Goal: Navigation & Orientation: Find specific page/section

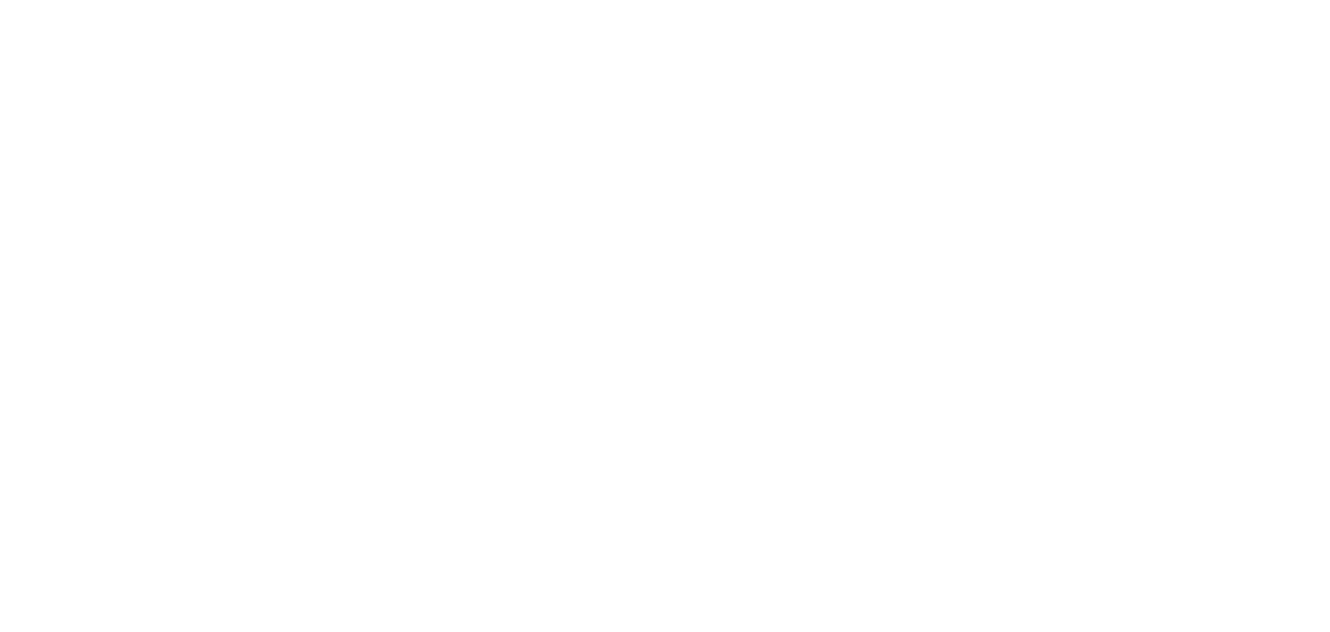
select select "*"
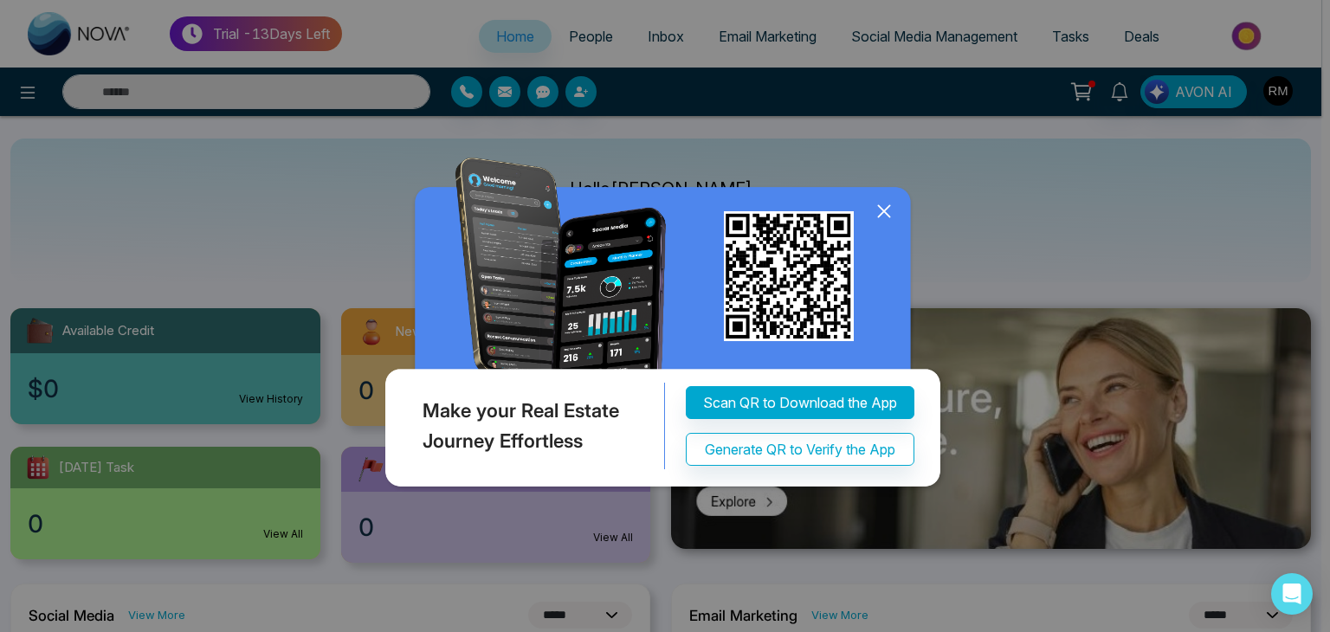
click at [877, 206] on icon at bounding box center [884, 211] width 26 height 26
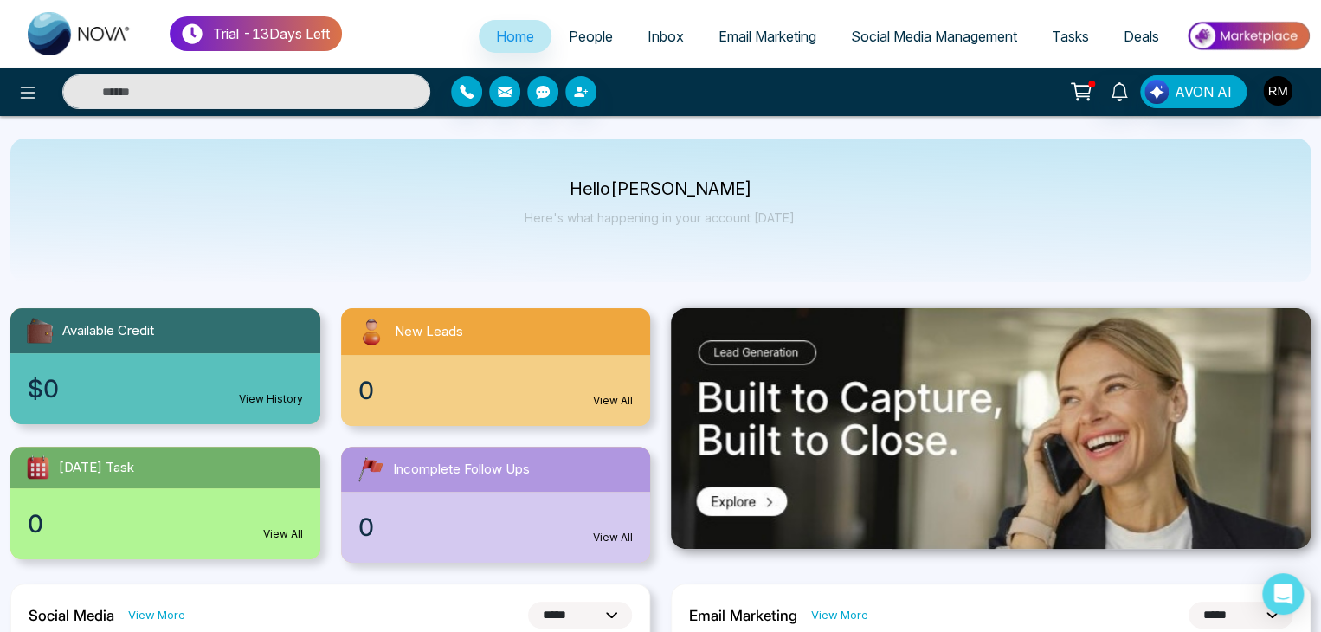
drag, startPoint x: 475, startPoint y: 112, endPoint x: 468, endPoint y: 105, distance: 9.8
click at [468, 105] on div "AVON AI" at bounding box center [660, 92] width 1321 height 48
click at [469, 97] on icon "button" at bounding box center [467, 92] width 14 height 14
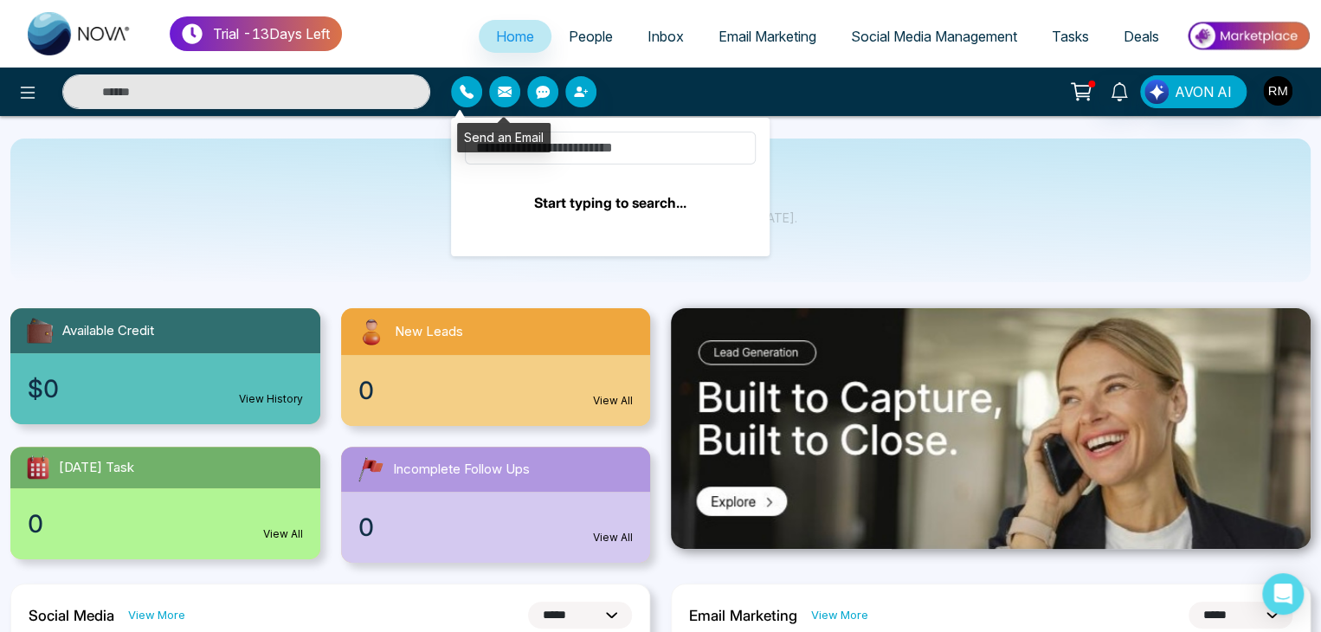
click at [505, 100] on button "button" at bounding box center [504, 91] width 31 height 31
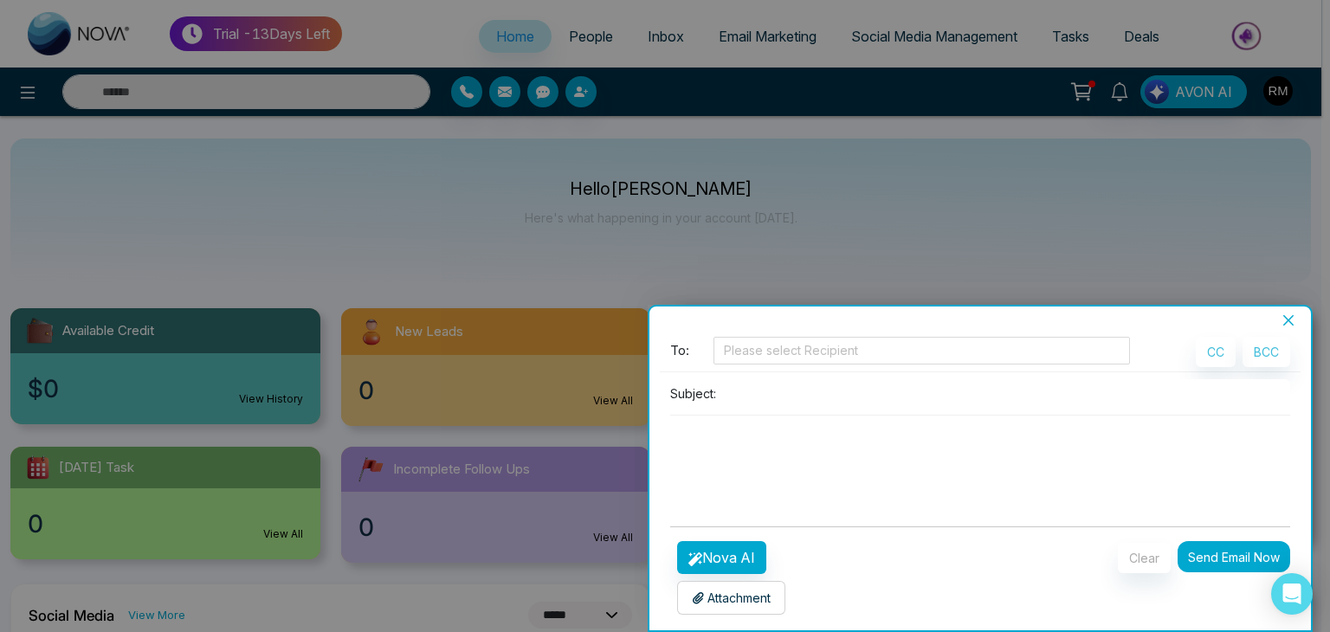
click at [535, 104] on div at bounding box center [665, 316] width 1330 height 632
click at [548, 91] on div at bounding box center [665, 316] width 1330 height 632
click at [1289, 317] on icon "close" at bounding box center [1289, 320] width 14 height 14
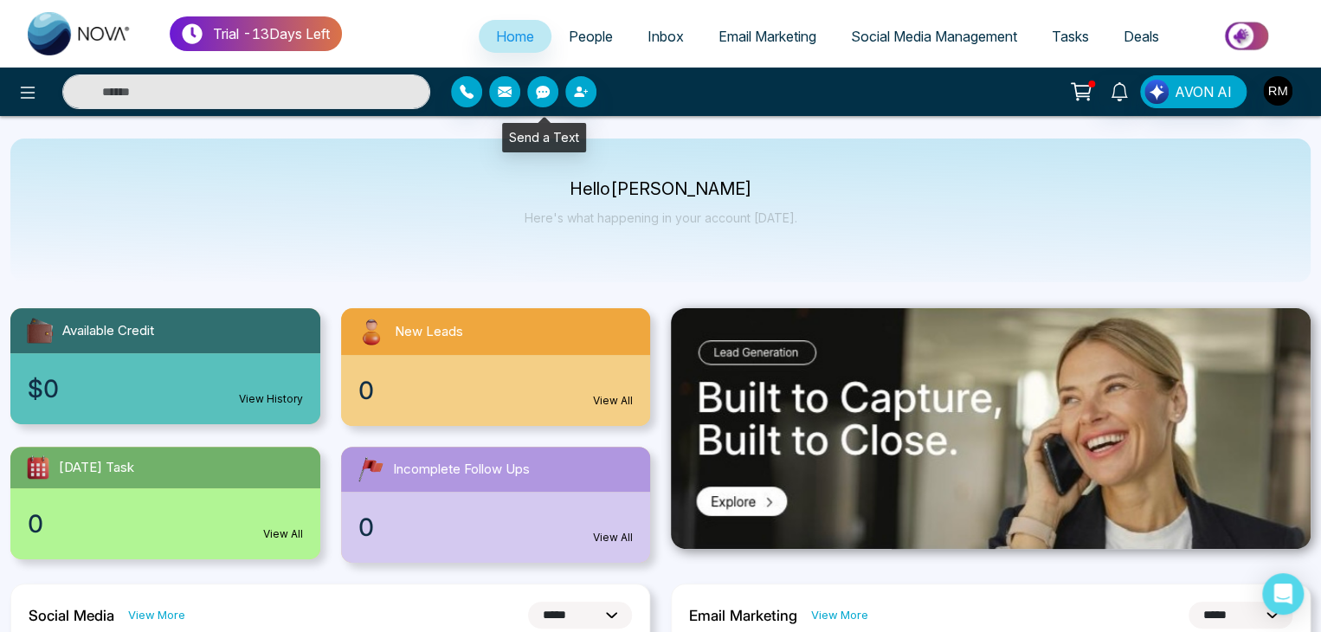
click at [539, 94] on icon "button" at bounding box center [543, 92] width 14 height 13
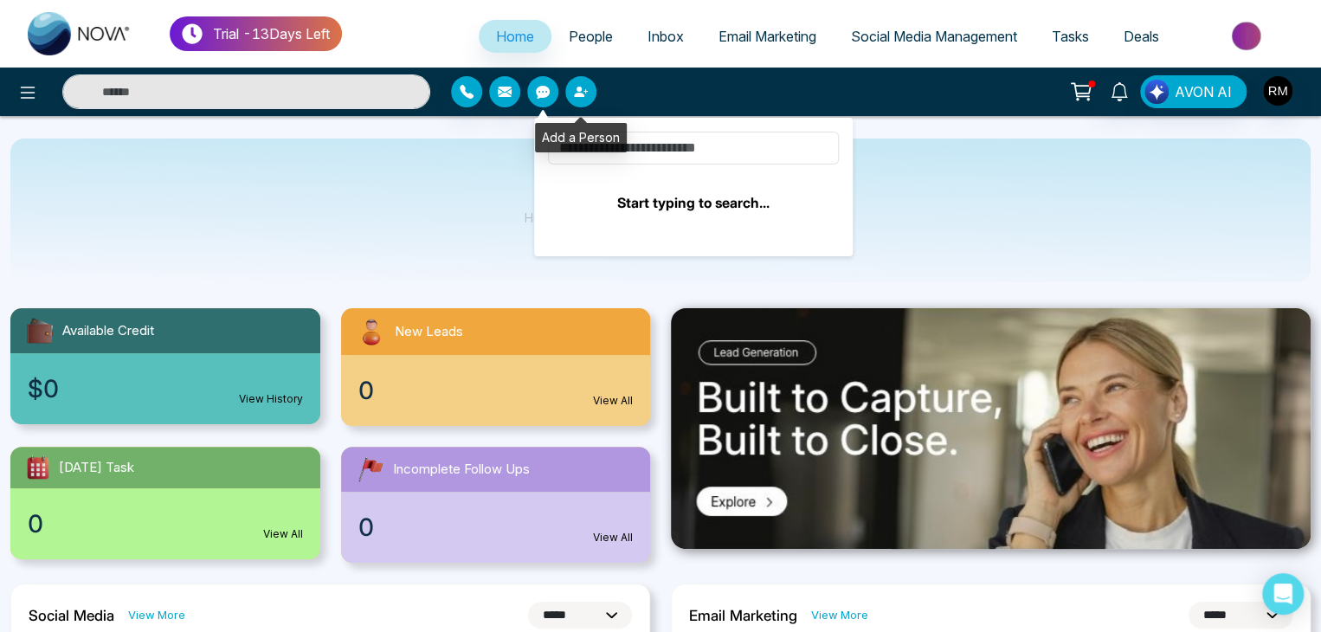
click at [594, 99] on button "button" at bounding box center [580, 91] width 31 height 31
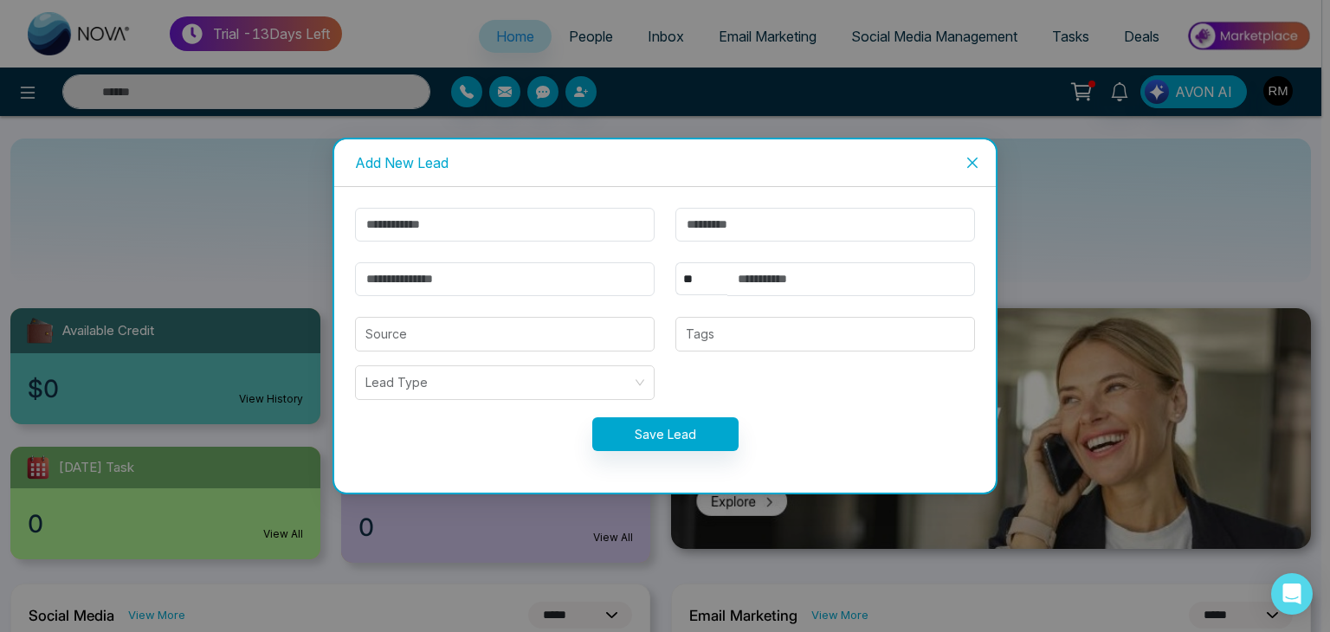
click at [972, 156] on icon "close" at bounding box center [973, 163] width 14 height 14
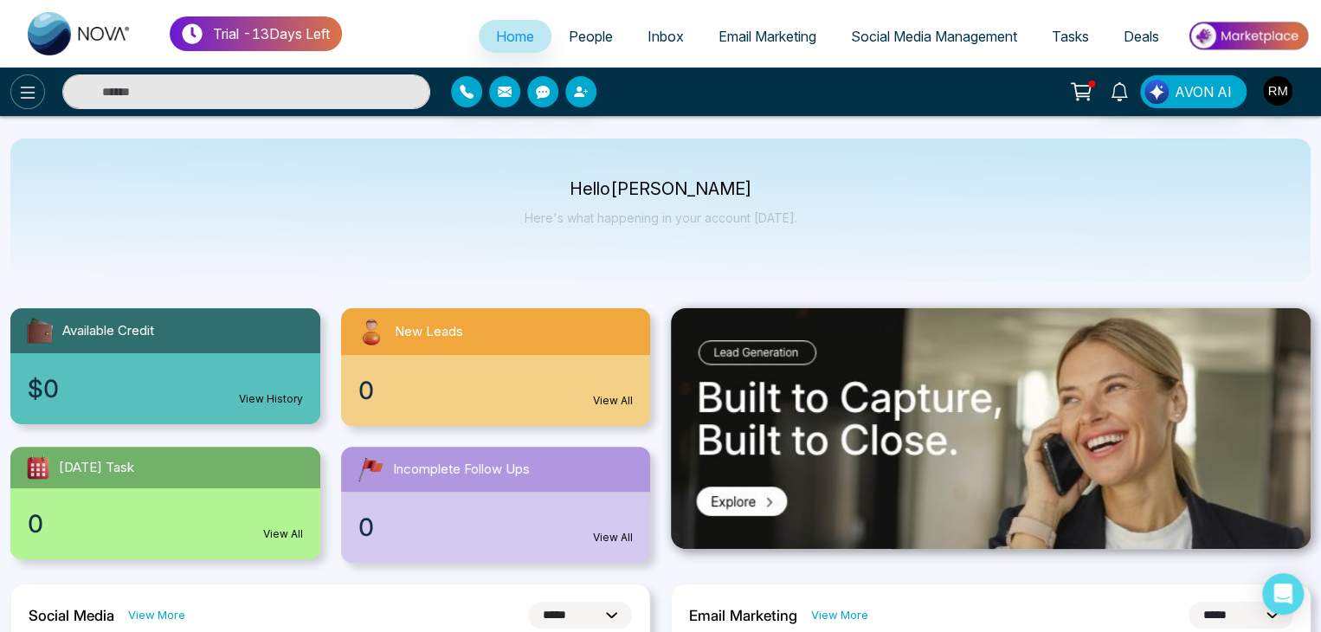
click at [18, 104] on button at bounding box center [27, 91] width 35 height 35
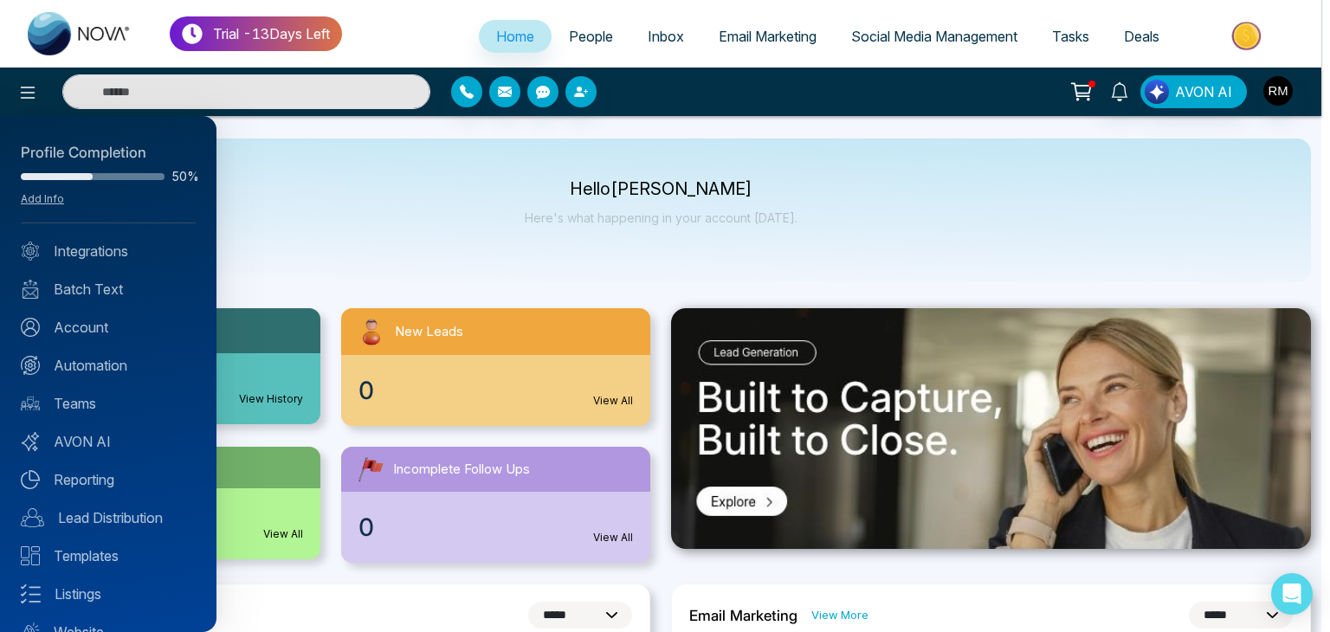
click at [589, 30] on div at bounding box center [665, 316] width 1330 height 632
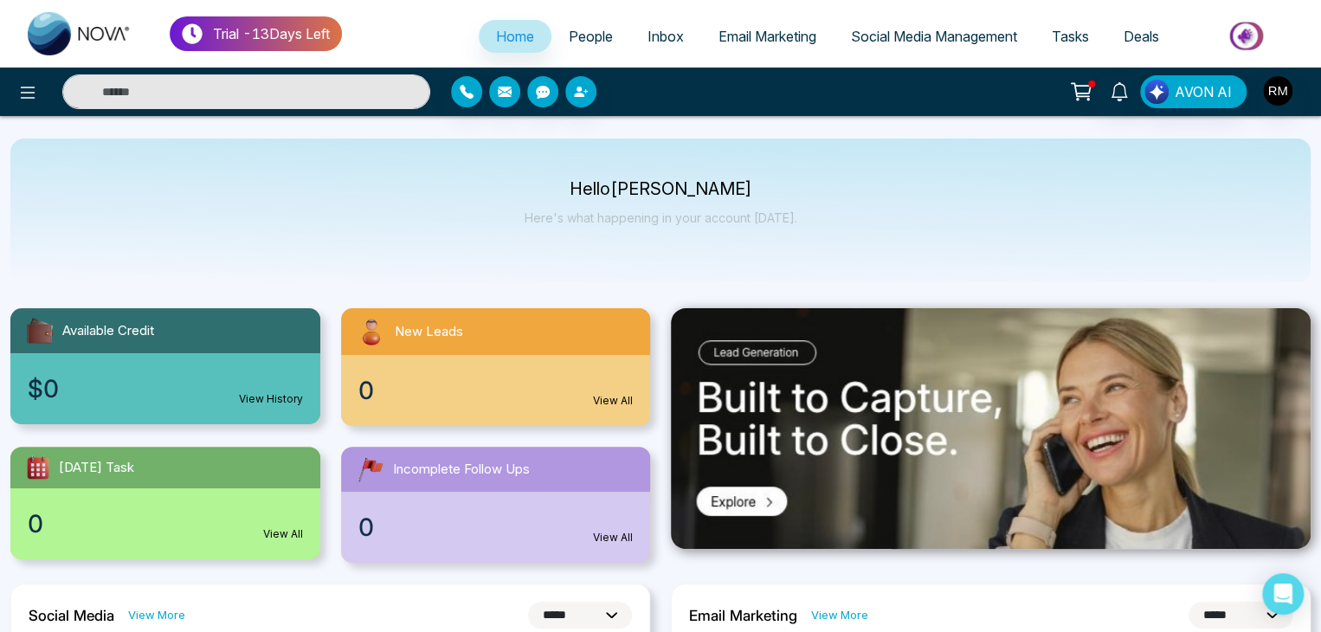
click at [585, 36] on span "People" at bounding box center [591, 36] width 44 height 17
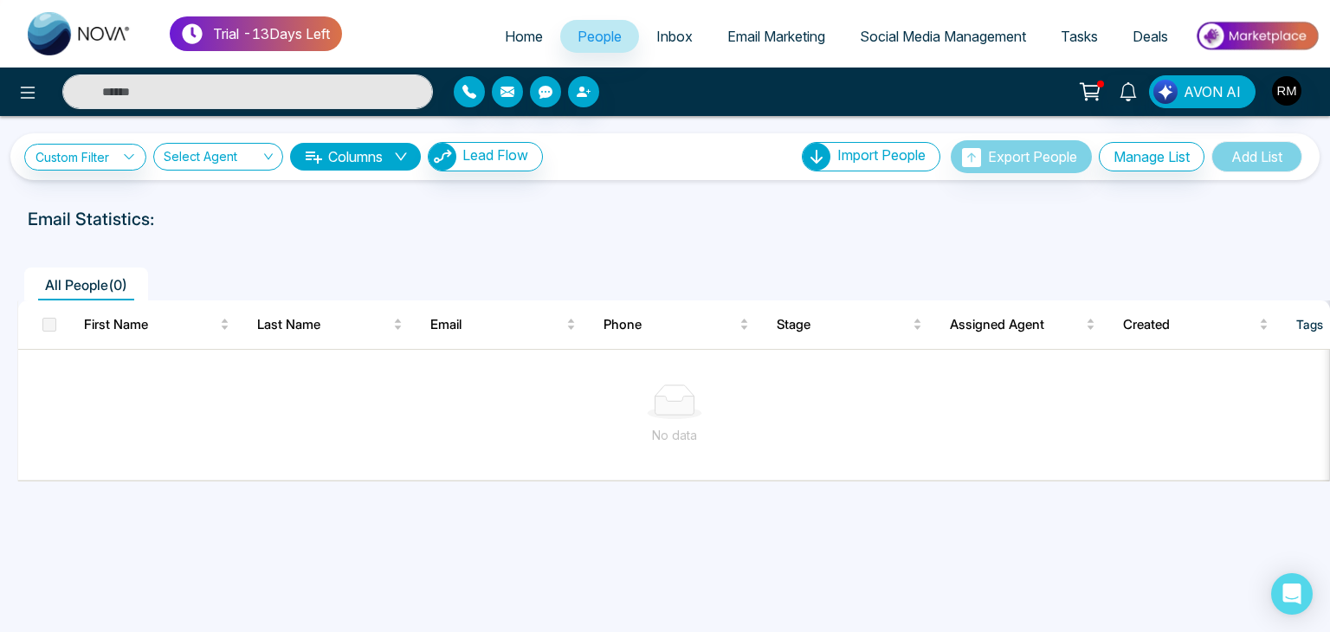
click at [661, 44] on span "Inbox" at bounding box center [674, 36] width 36 height 17
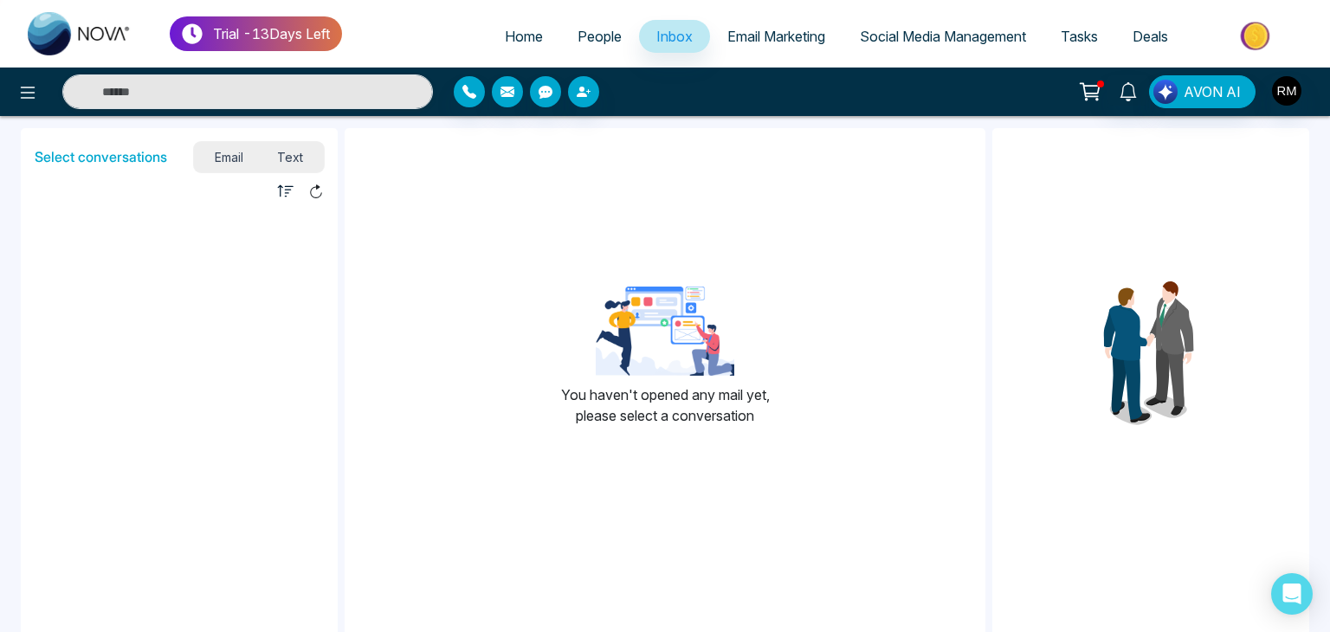
click at [776, 42] on span "Email Marketing" at bounding box center [776, 36] width 98 height 17
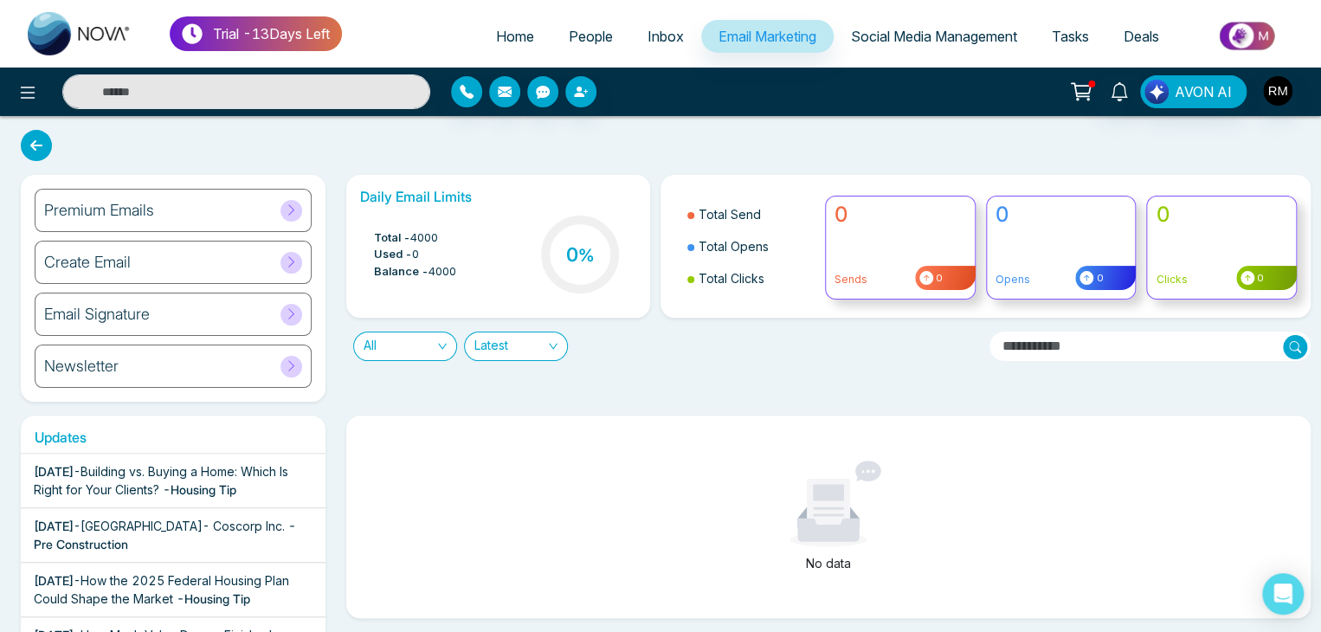
click at [294, 211] on icon at bounding box center [291, 209] width 13 height 13
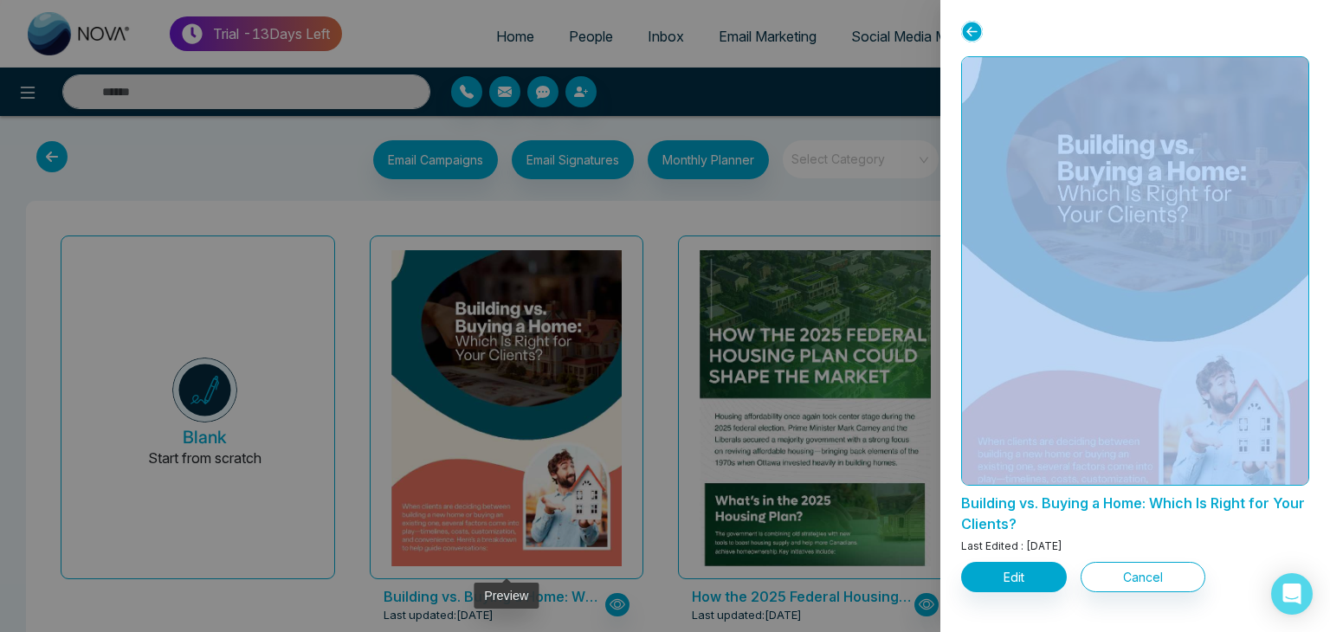
click at [497, 410] on div at bounding box center [665, 316] width 1330 height 632
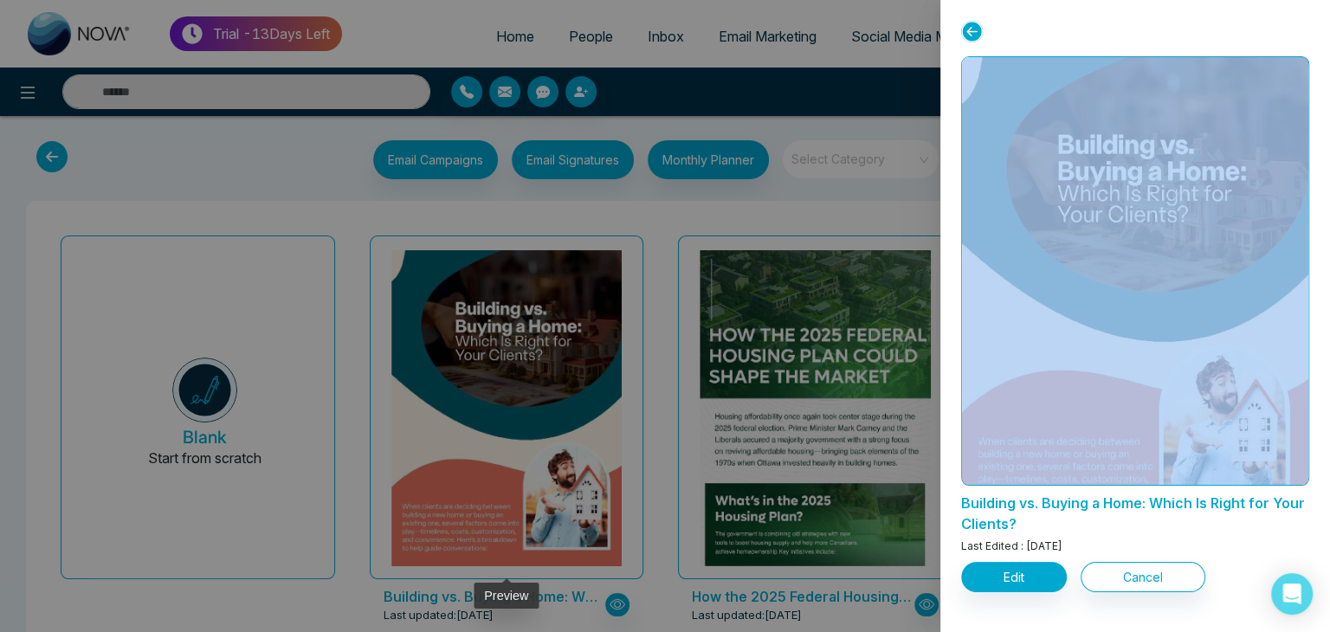
click at [497, 410] on div at bounding box center [665, 316] width 1330 height 632
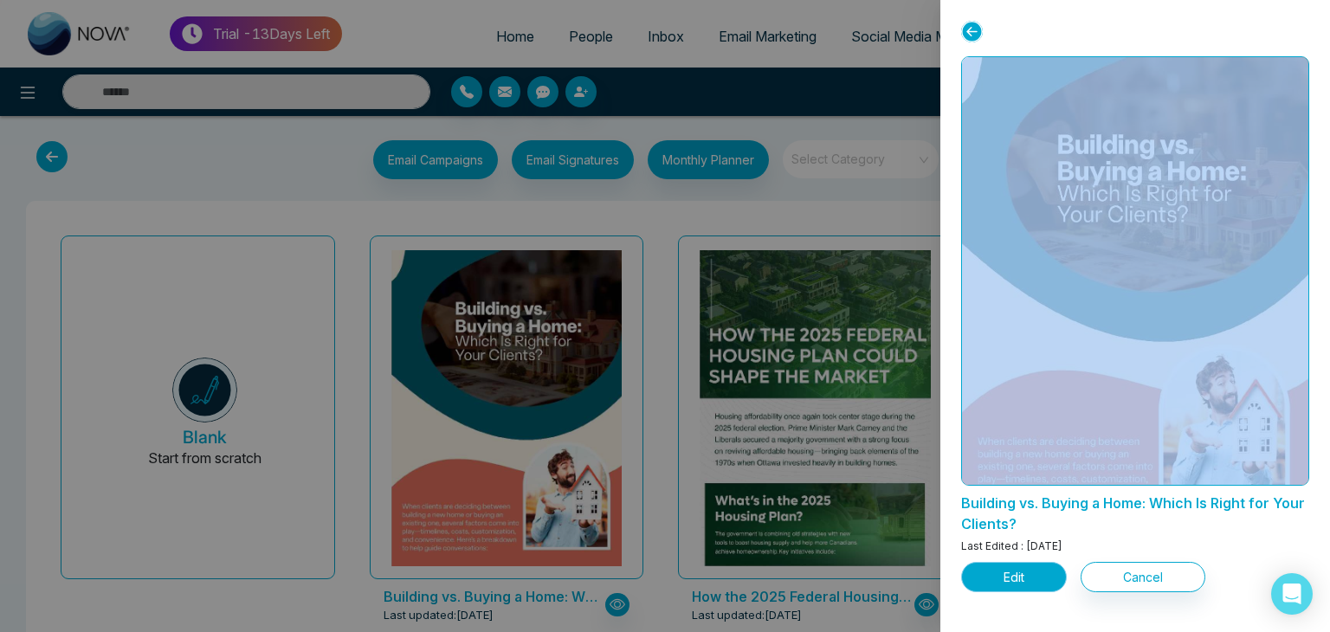
click at [1017, 579] on button "Edit" at bounding box center [1014, 577] width 106 height 30
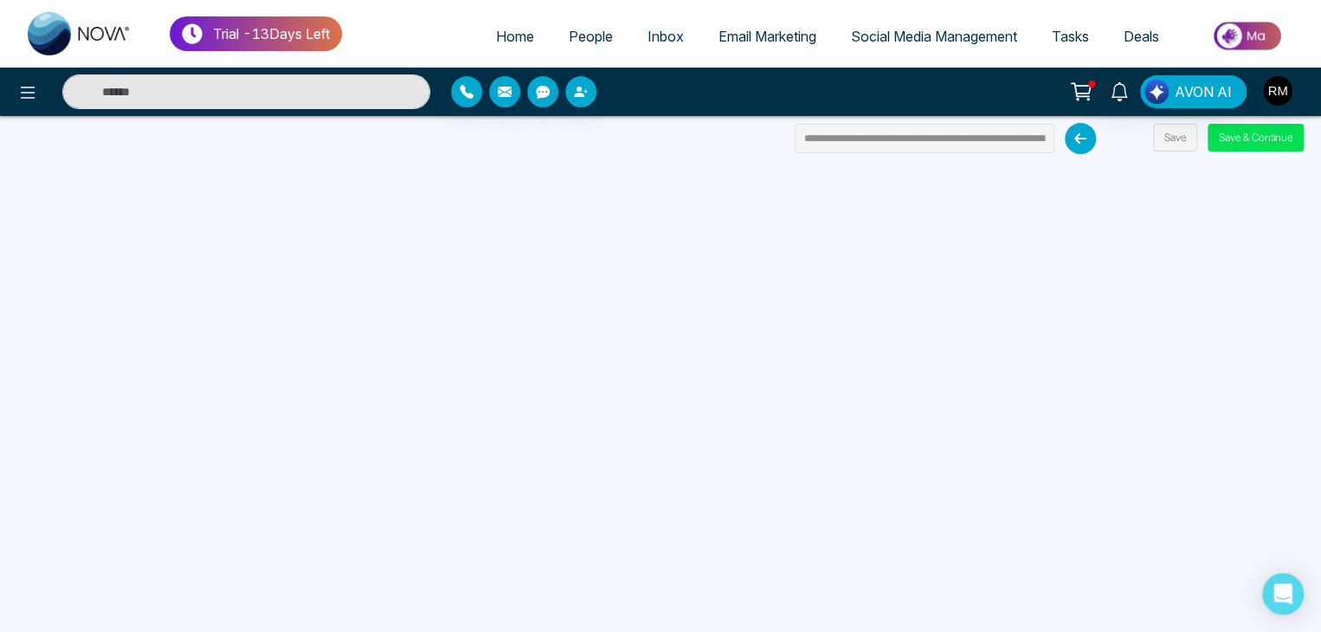
click at [939, 43] on span "Social Media Management" at bounding box center [934, 36] width 166 height 17
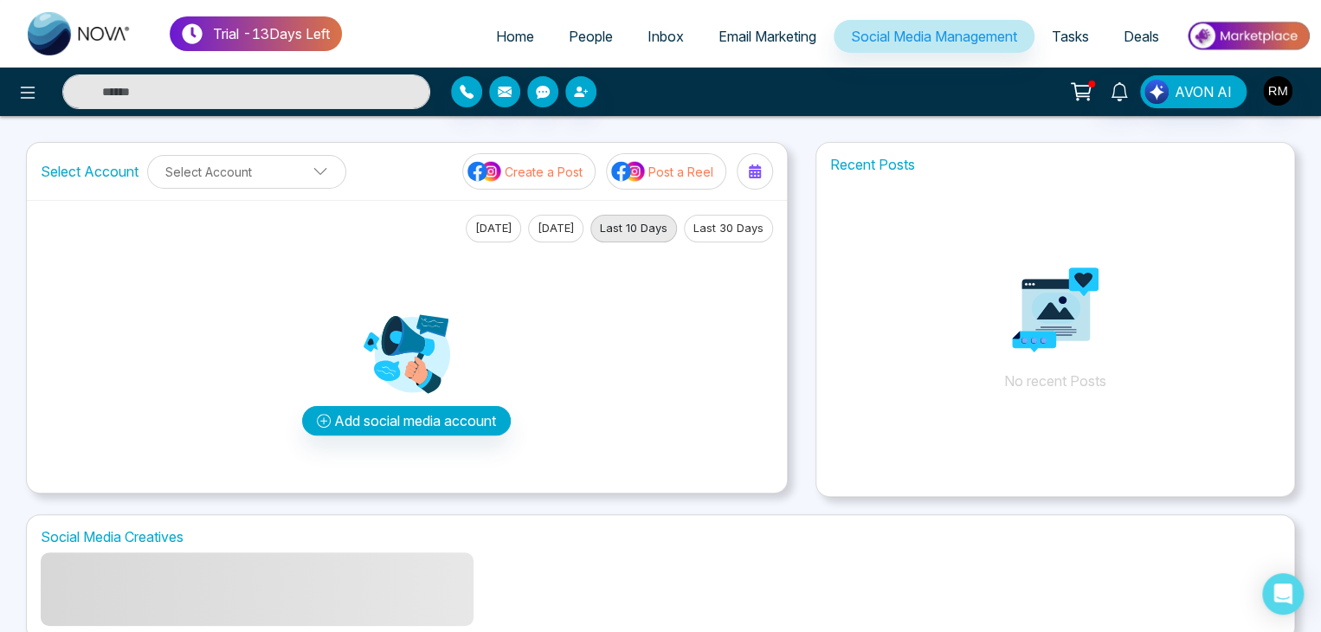
click at [1063, 36] on span "Tasks" at bounding box center [1070, 36] width 37 height 17
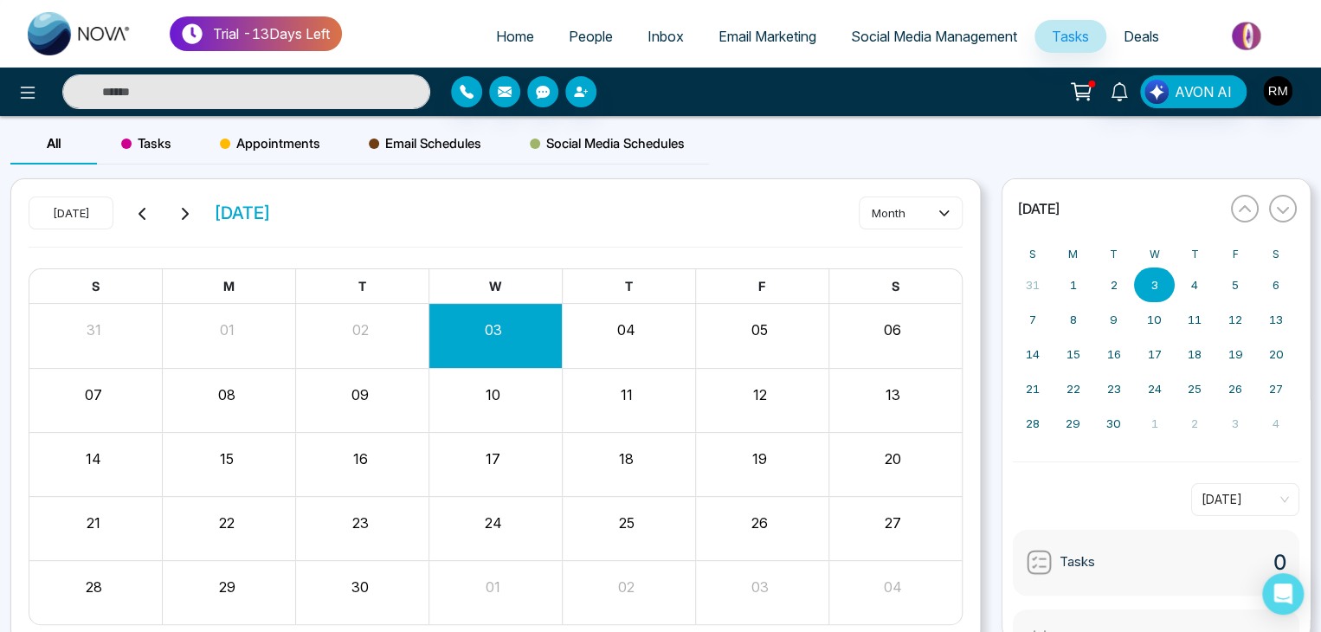
click at [1146, 34] on span "Deals" at bounding box center [1142, 36] width 36 height 17
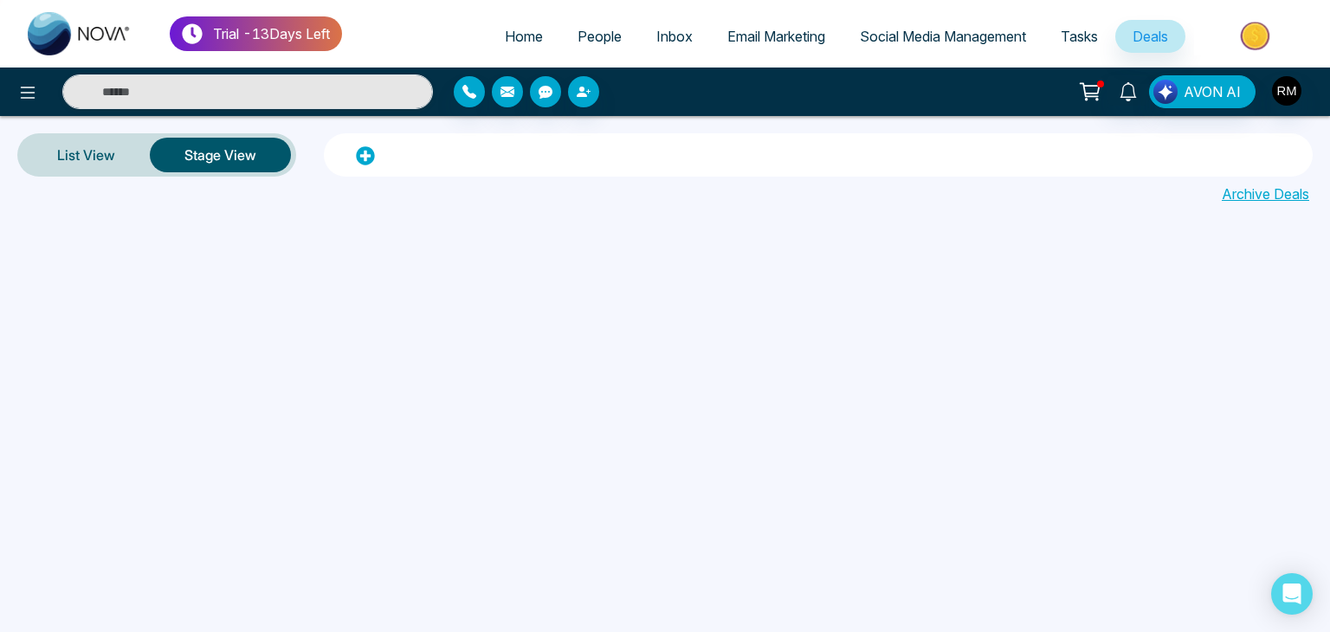
click at [1254, 36] on img at bounding box center [1257, 35] width 126 height 39
